Goal: Check status

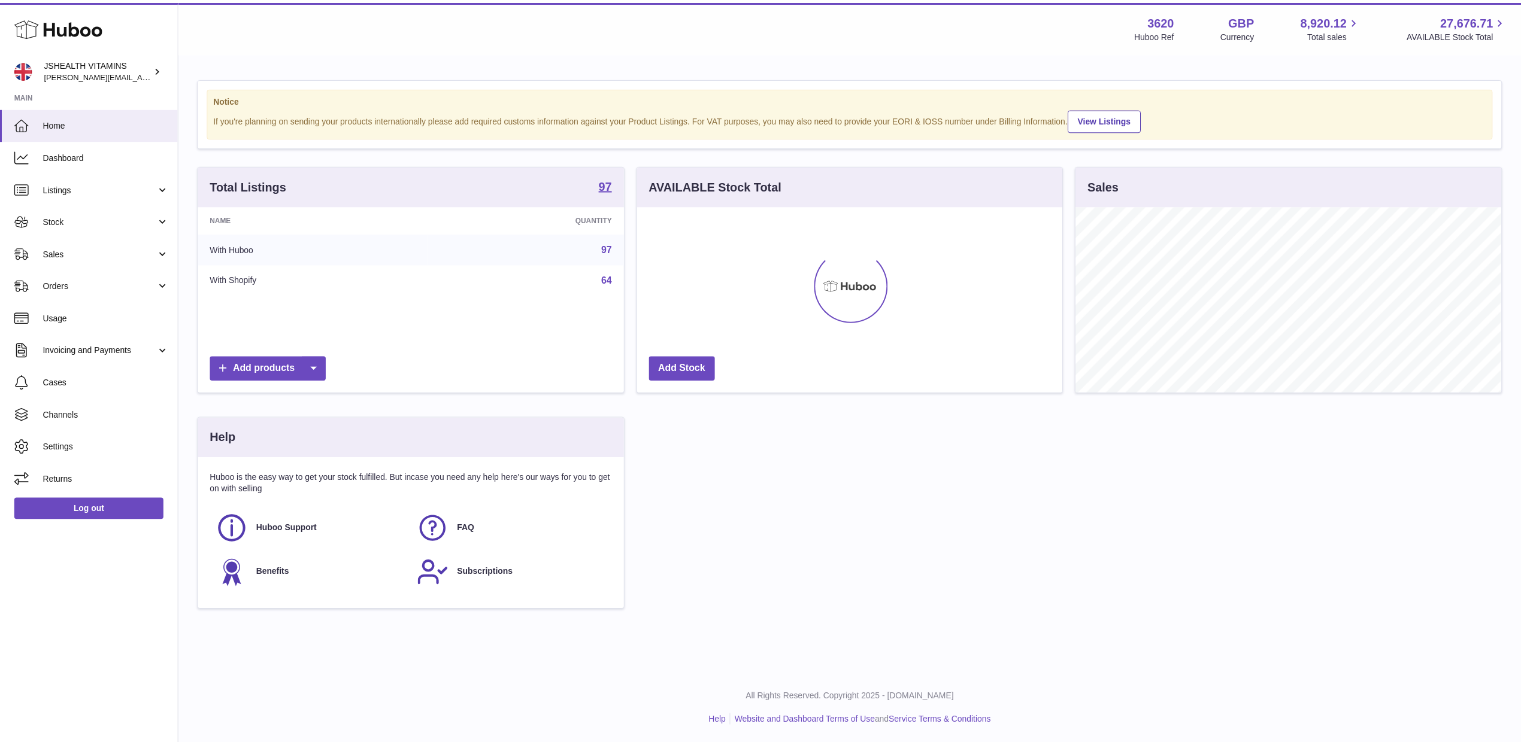
scroll to position [187, 429]
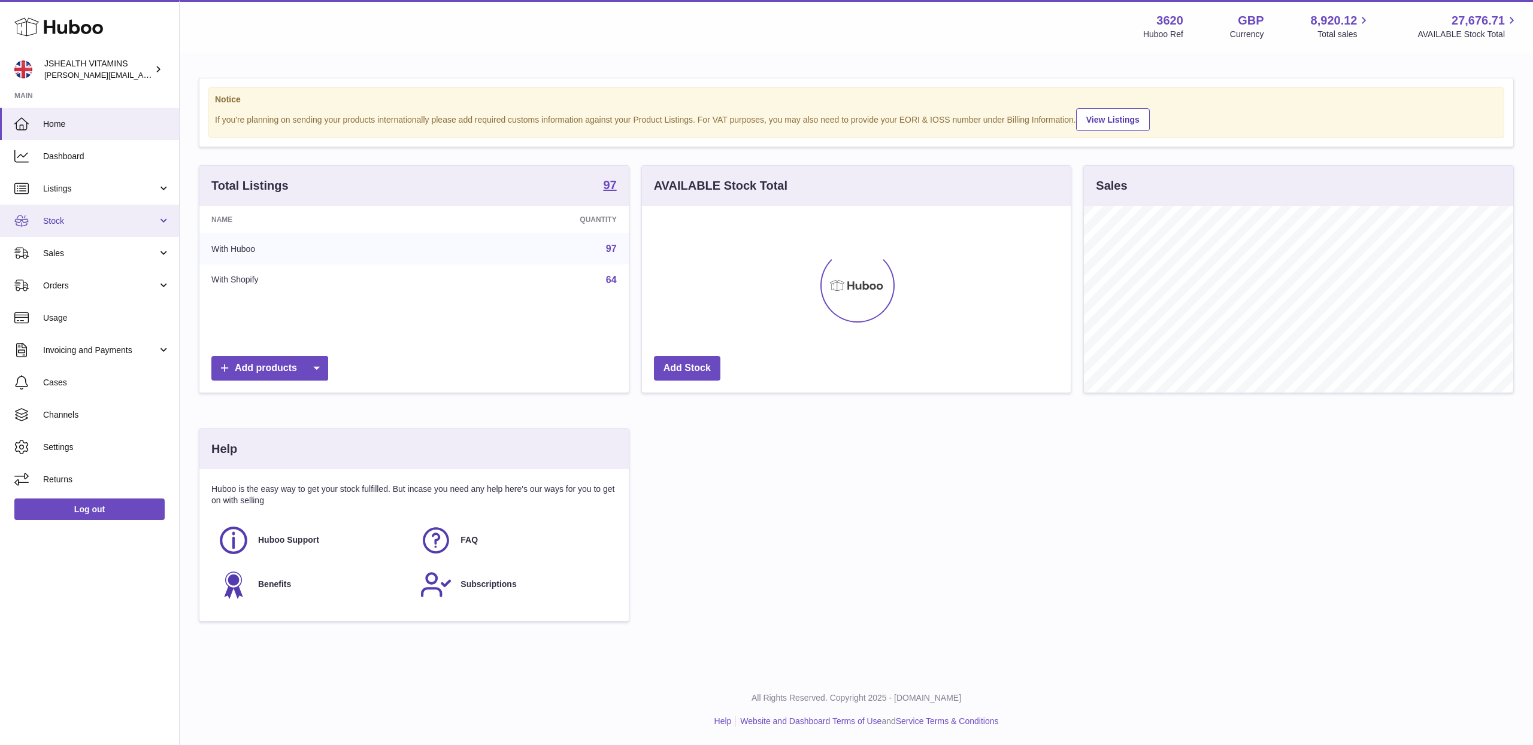
click at [95, 228] on link "Stock" at bounding box center [89, 221] width 179 height 32
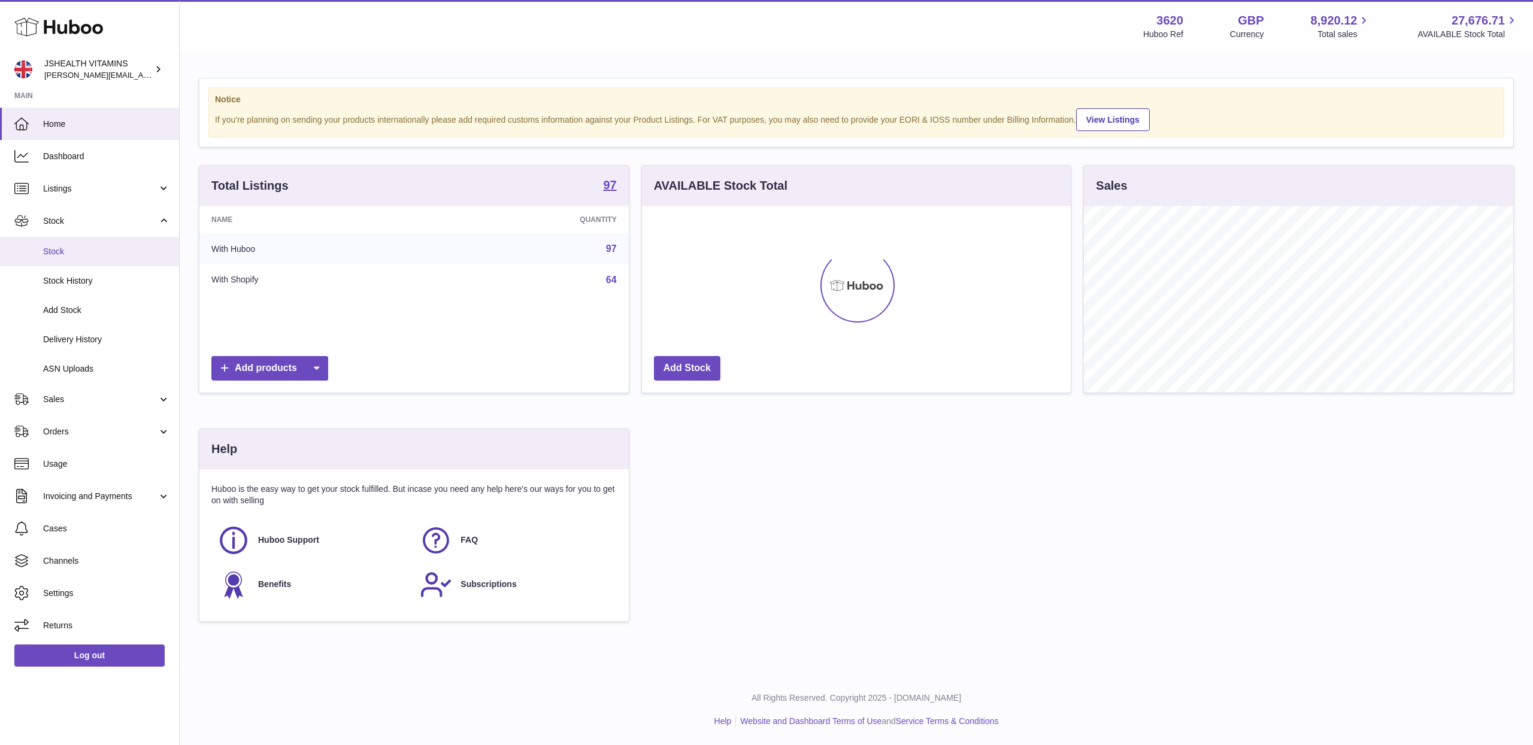
click at [95, 259] on link "Stock" at bounding box center [89, 251] width 179 height 29
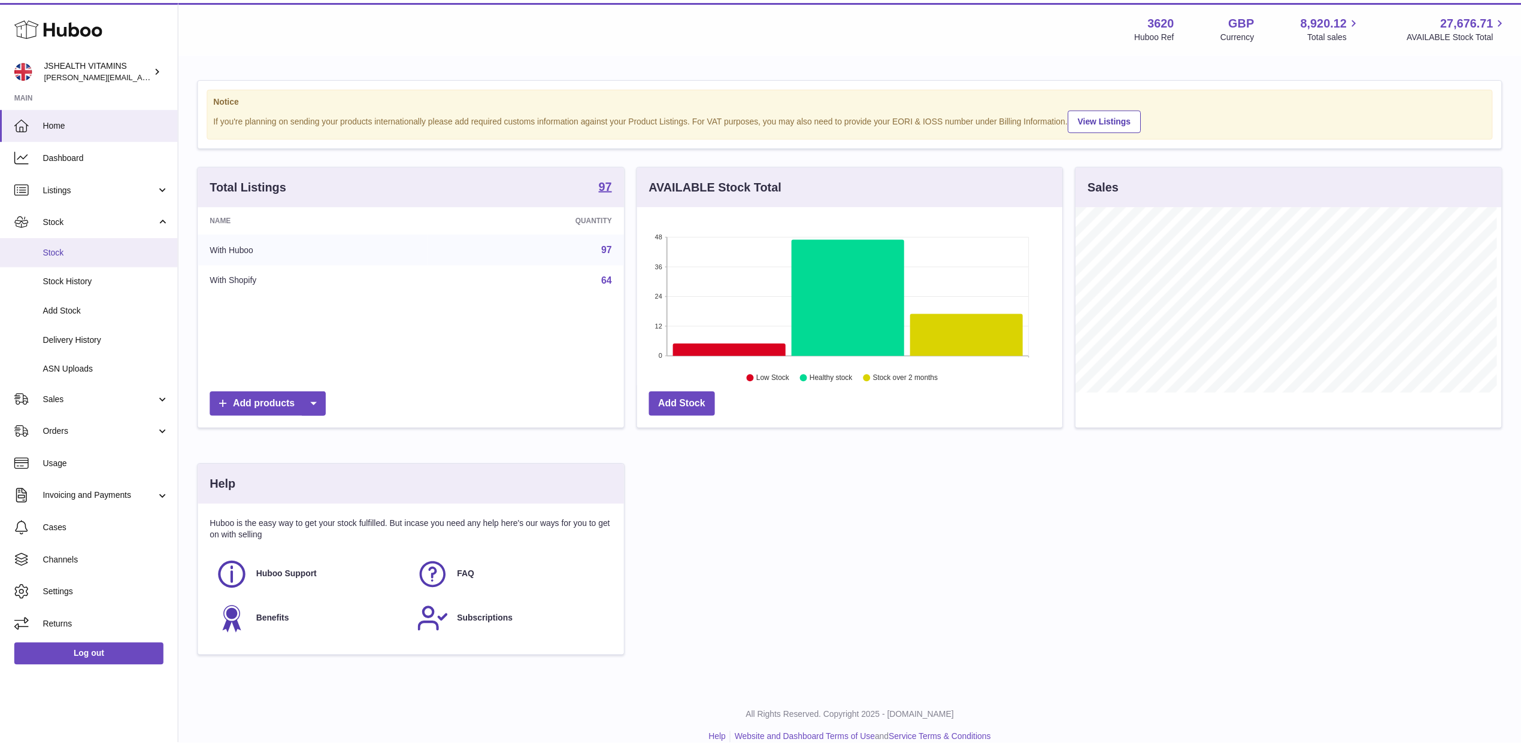
scroll to position [598522, 598283]
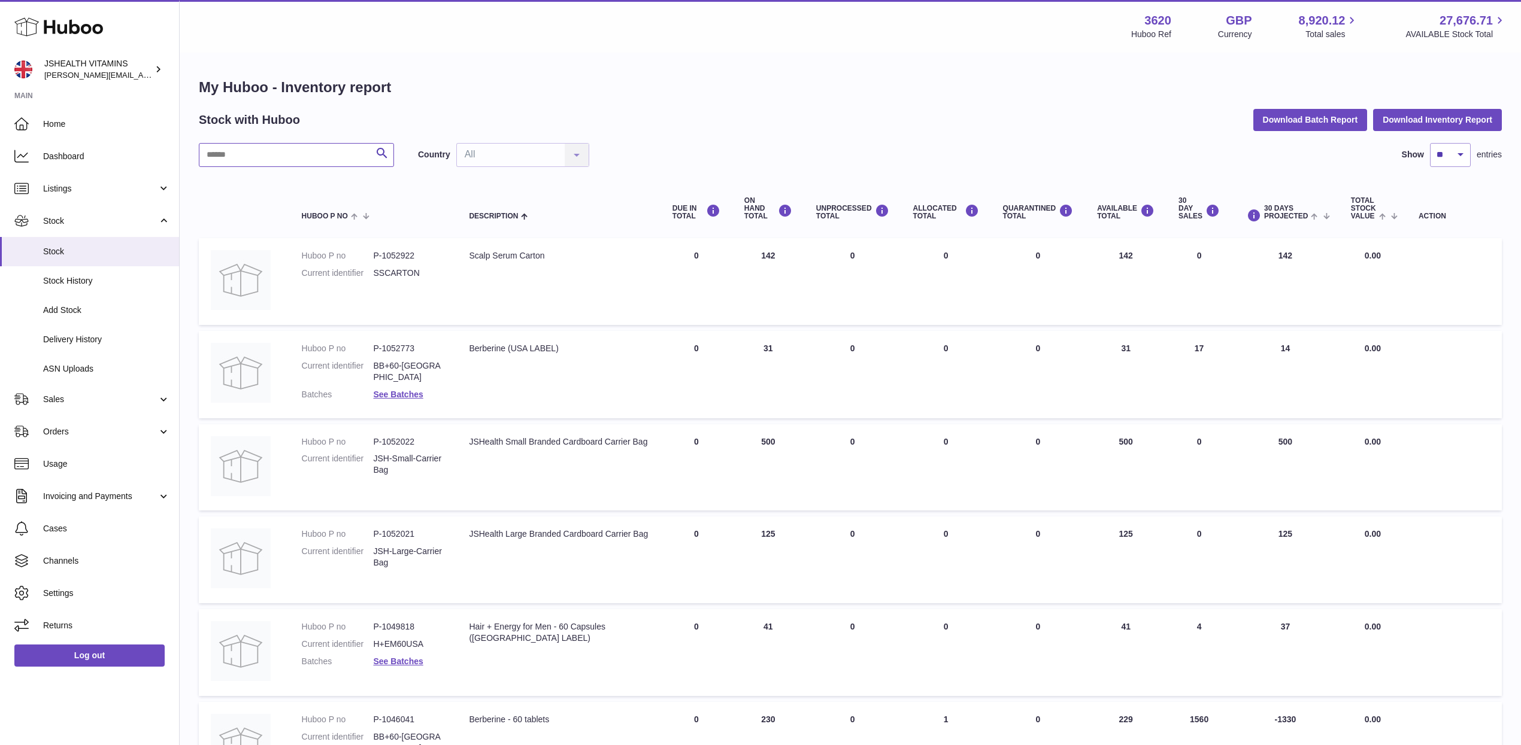
click at [272, 154] on input "text" at bounding box center [296, 155] width 195 height 24
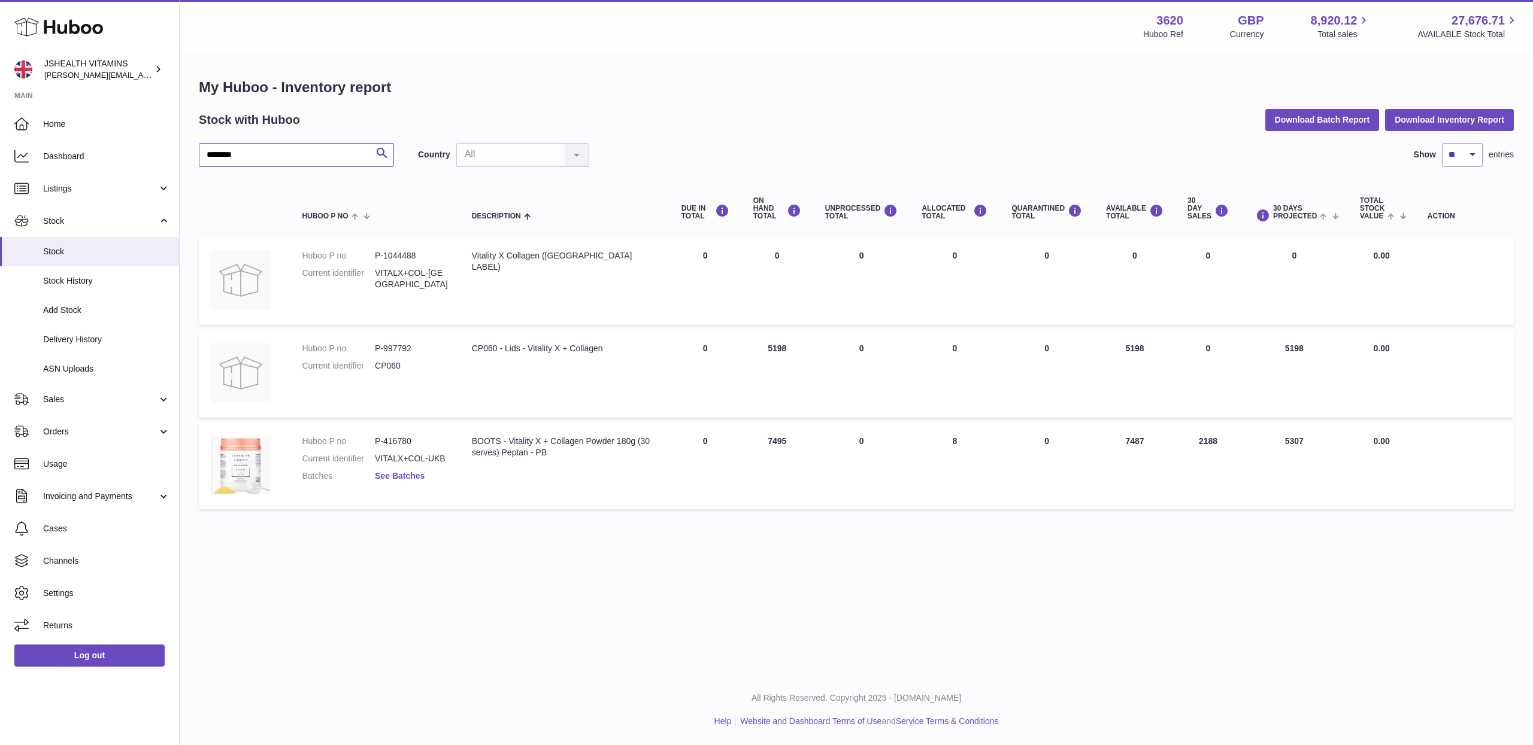
type input "********"
click at [418, 474] on link "See Batches" at bounding box center [400, 476] width 50 height 10
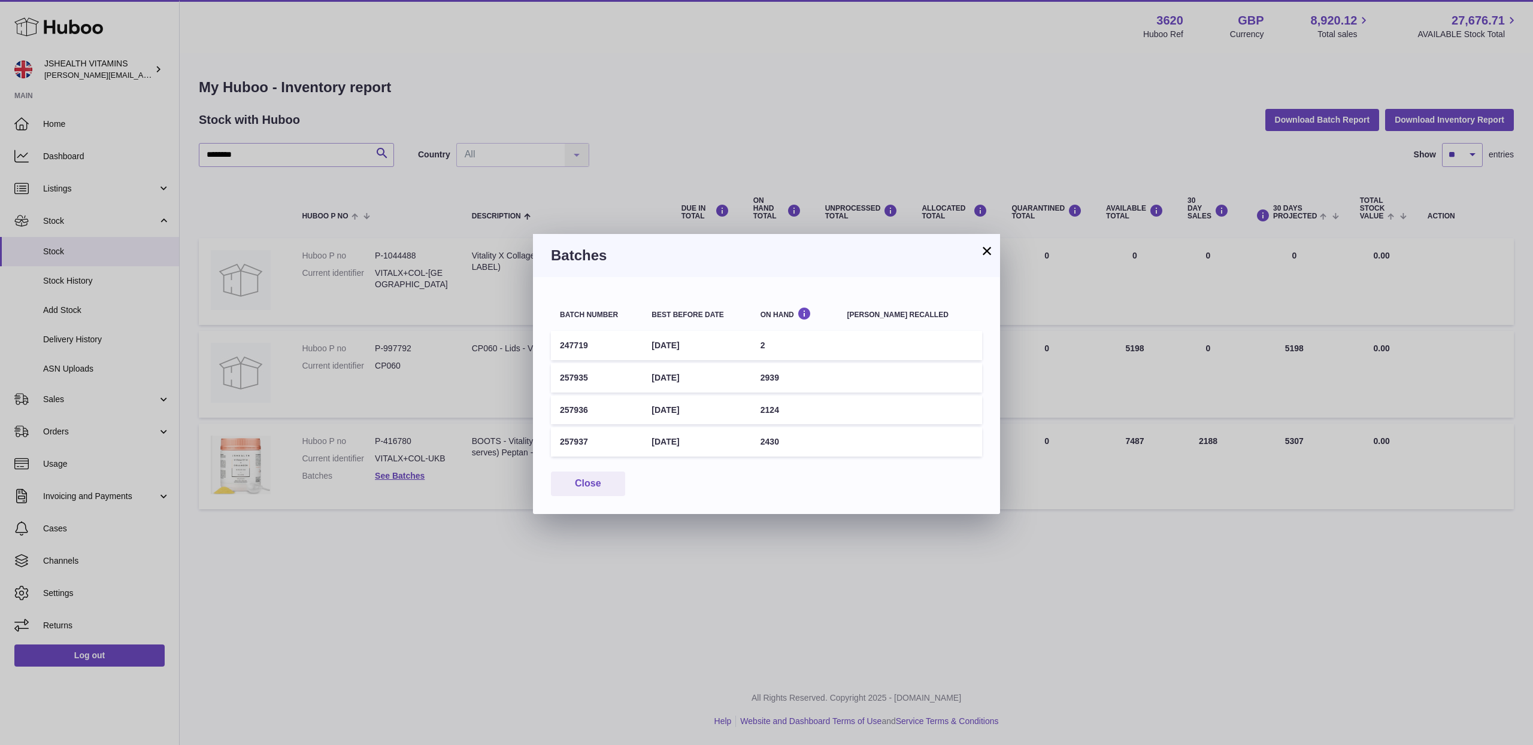
click at [991, 252] on button "×" at bounding box center [986, 251] width 14 height 14
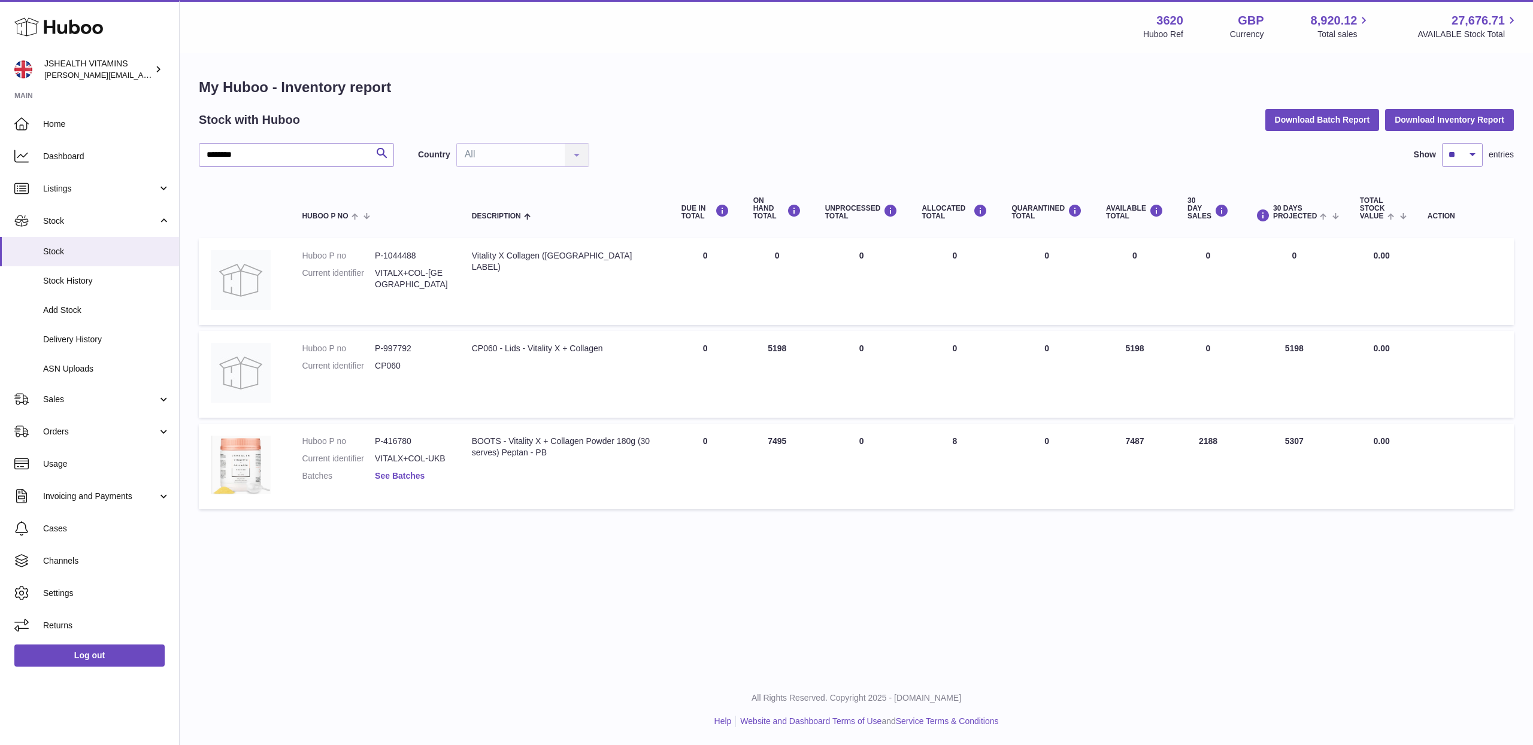
click at [401, 474] on link "See Batches" at bounding box center [400, 476] width 50 height 10
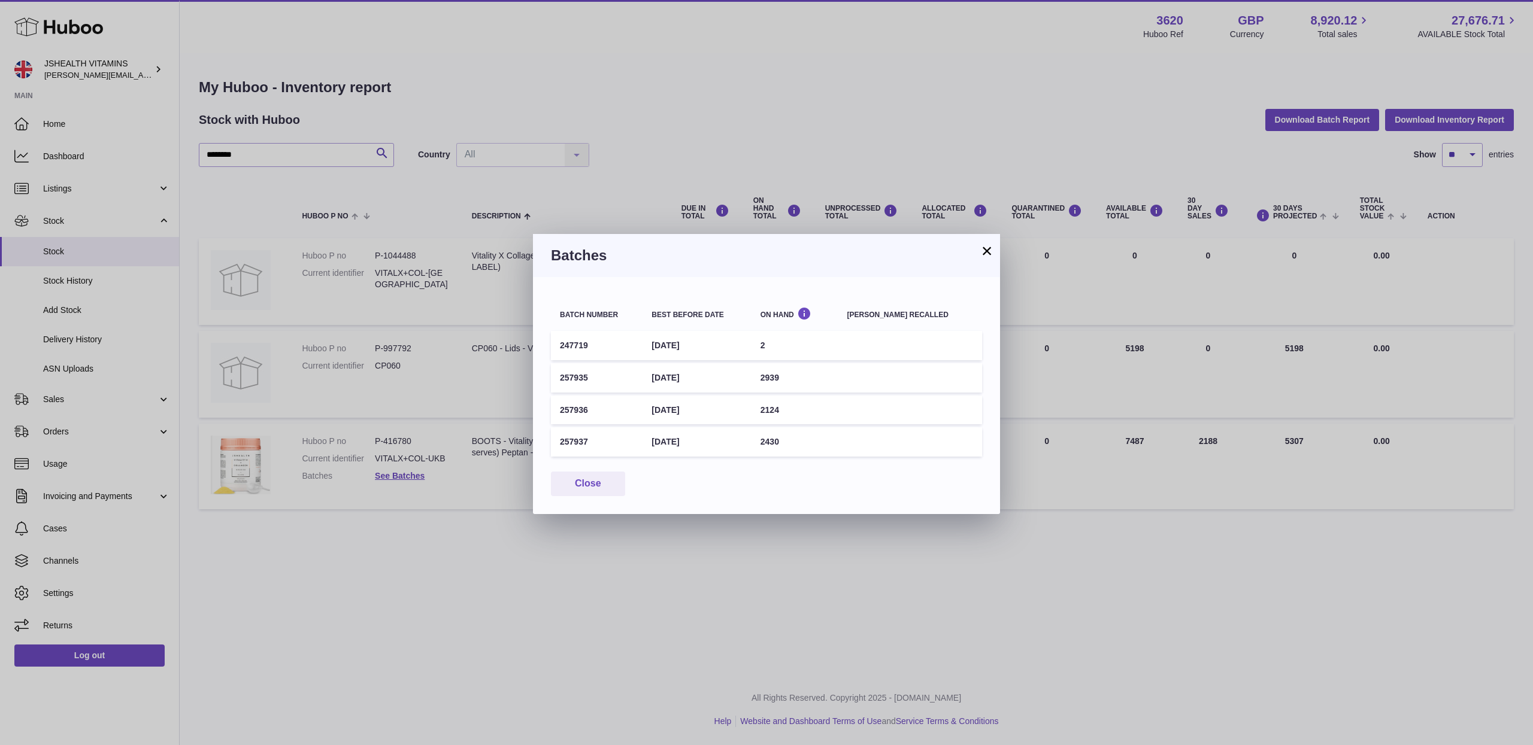
click at [988, 252] on button "×" at bounding box center [986, 251] width 14 height 14
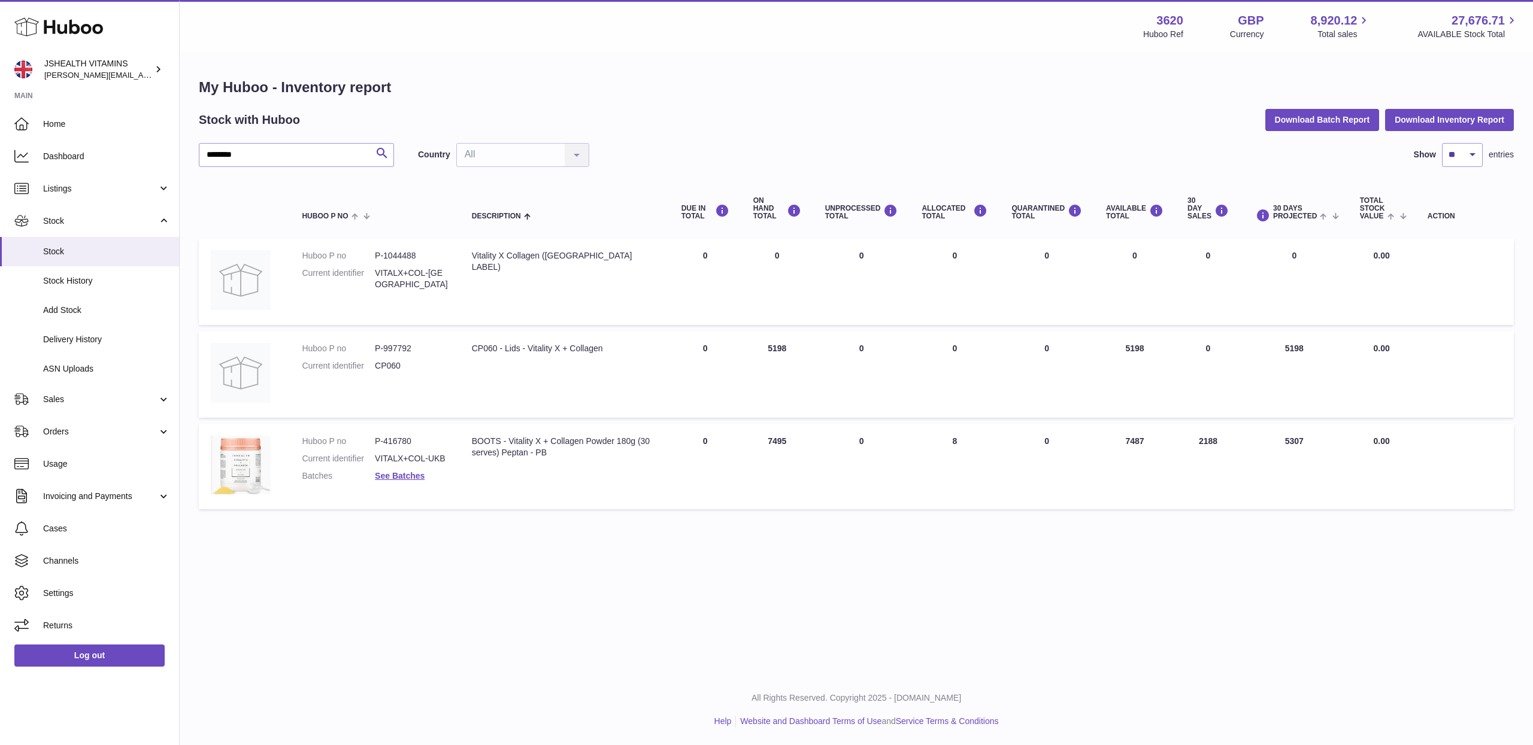
click at [680, 33] on div "Menu Huboo 3620 Huboo Ref GBP Currency 8,920.12 Total sales 27,676.71 AVAILABLE…" at bounding box center [856, 27] width 1324 height 28
